Goal: Register for event/course

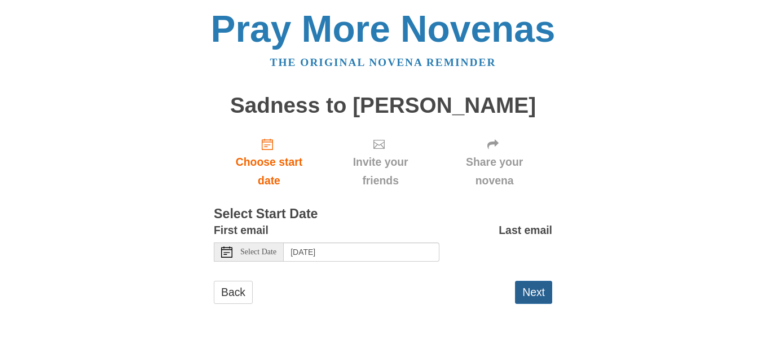
click at [534, 291] on button "Next" at bounding box center [533, 292] width 37 height 23
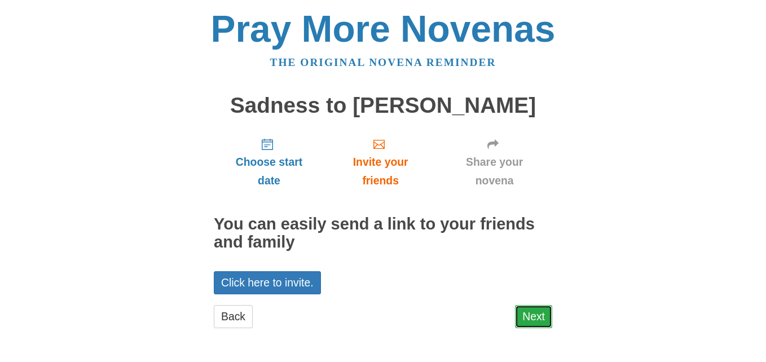
click at [533, 320] on link "Next" at bounding box center [533, 316] width 37 height 23
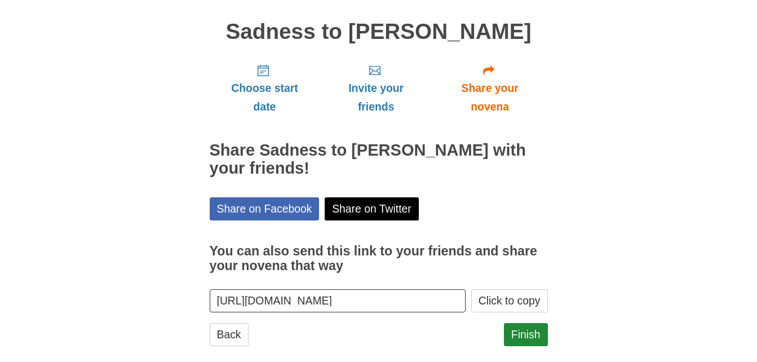
scroll to position [91, 0]
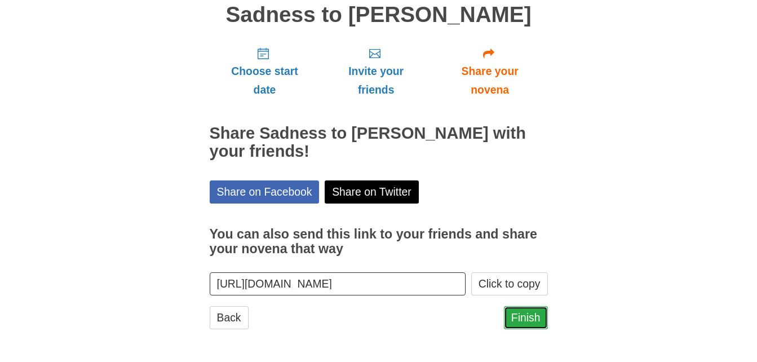
click at [527, 320] on link "Finish" at bounding box center [526, 317] width 44 height 23
